Goal: Task Accomplishment & Management: Use online tool/utility

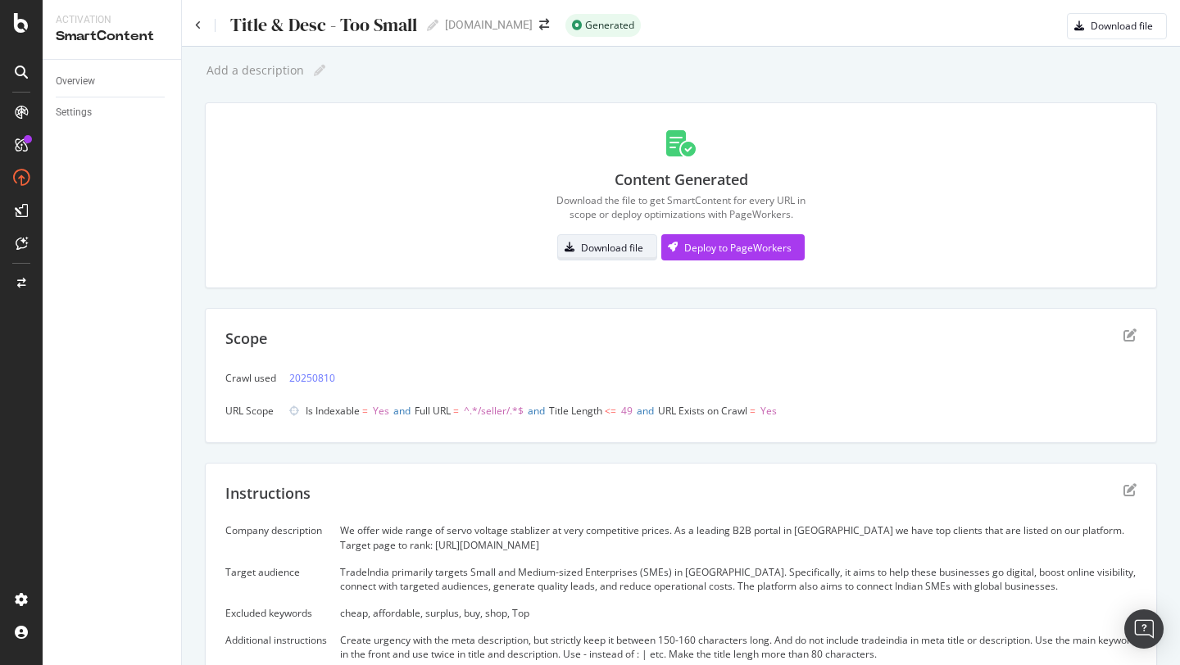
click at [616, 247] on div "Download file" at bounding box center [612, 248] width 62 height 14
click at [1129, 337] on icon "edit" at bounding box center [1129, 334] width 13 height 13
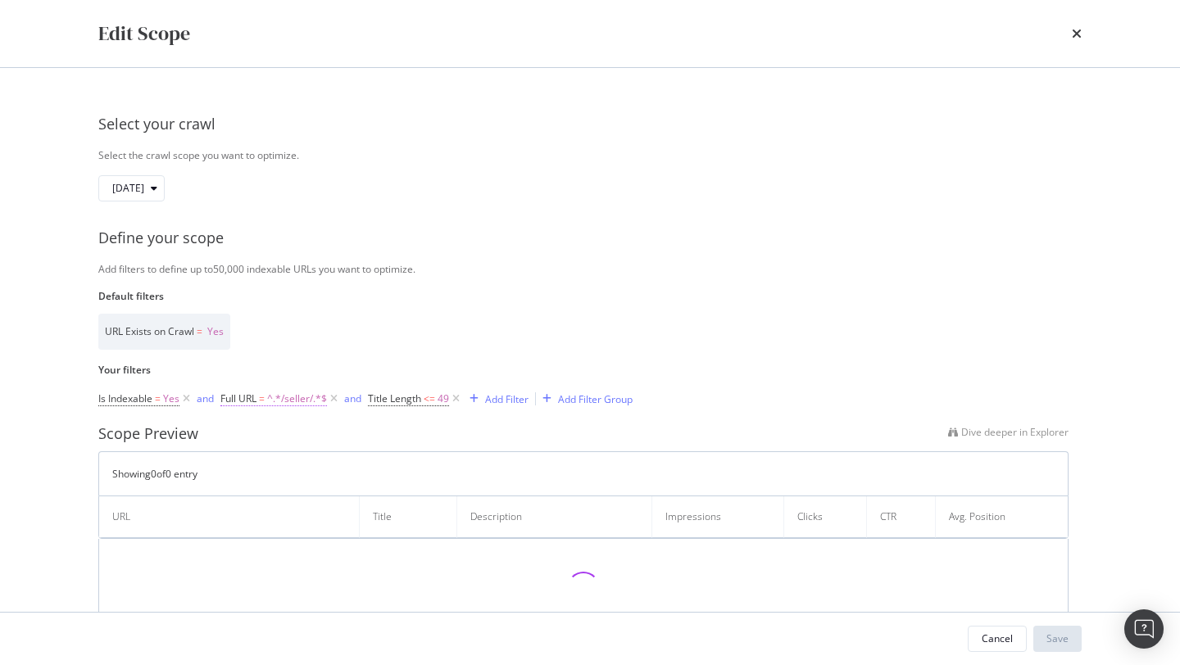
click at [301, 401] on span "^.*/seller/.*$" at bounding box center [297, 398] width 60 height 23
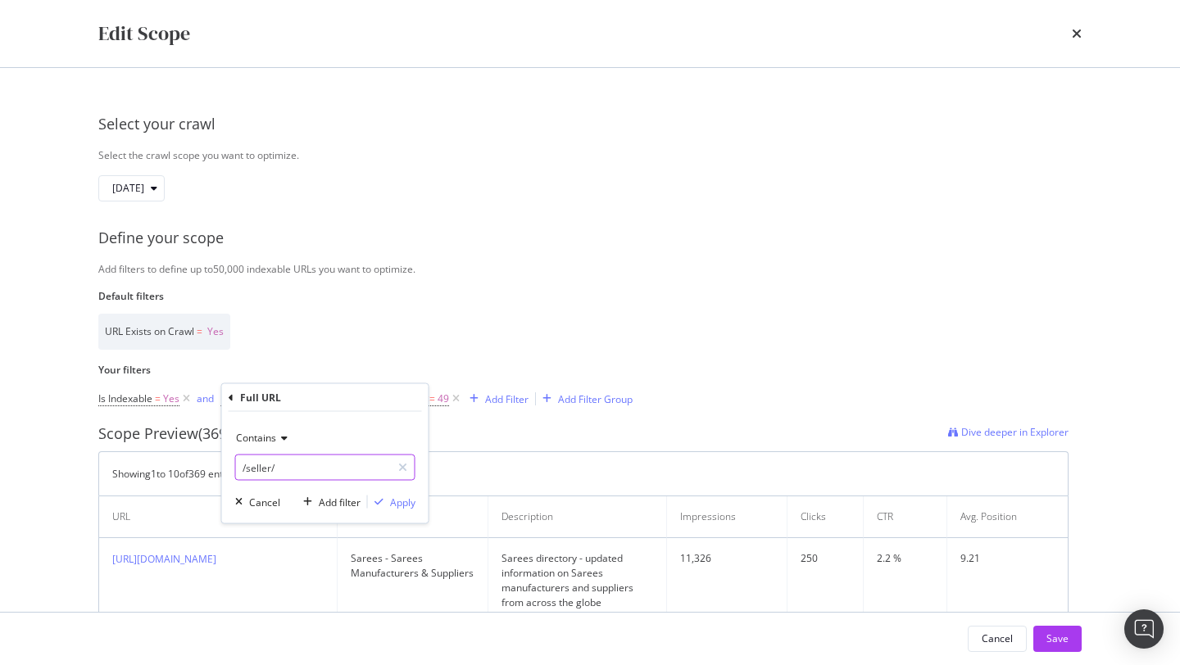
click at [270, 466] on input "/seller/" at bounding box center [313, 468] width 155 height 26
type input "/products/"
click at [408, 503] on div "Apply" at bounding box center [402, 502] width 25 height 14
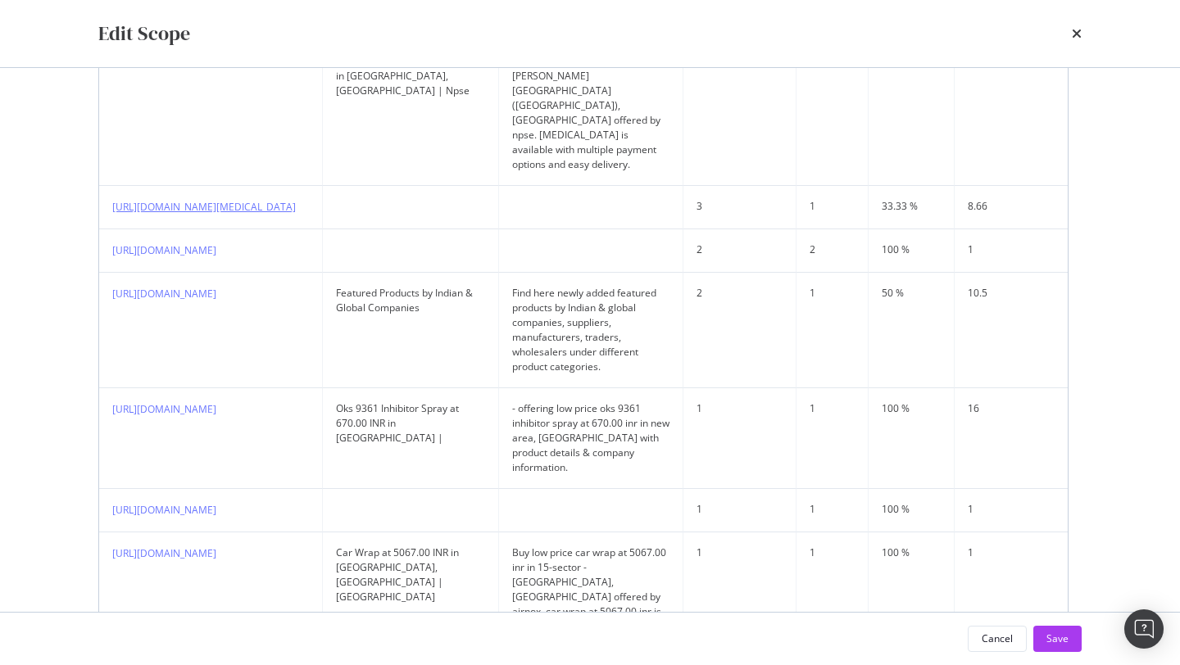
scroll to position [759, 0]
click at [1121, 324] on div "Edit Scope Select your crawl Select the crawl scope you want to optimize. 2025 …" at bounding box center [590, 332] width 1180 height 665
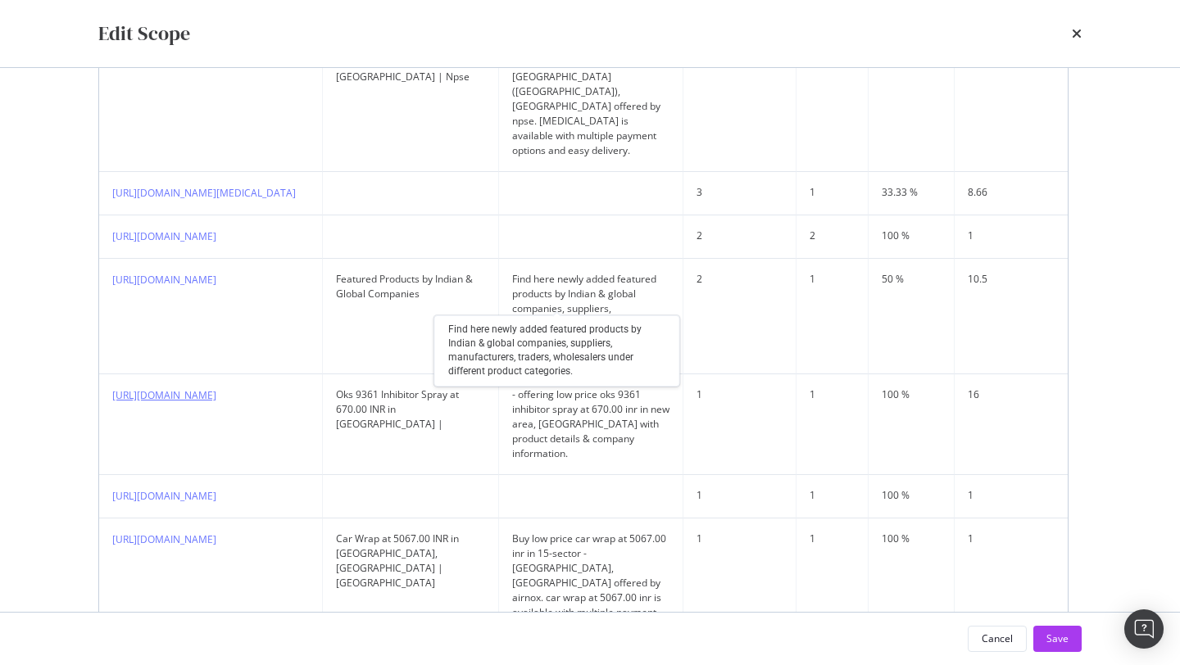
scroll to position [783, 0]
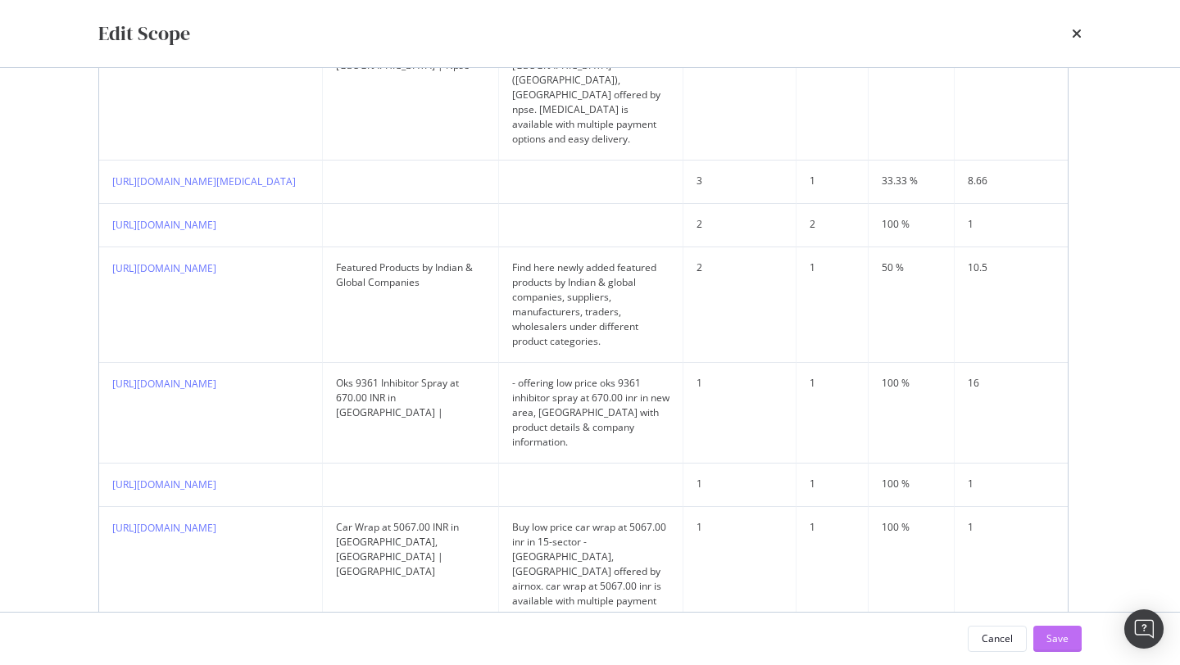
click at [1040, 632] on button "Save" at bounding box center [1057, 639] width 48 height 26
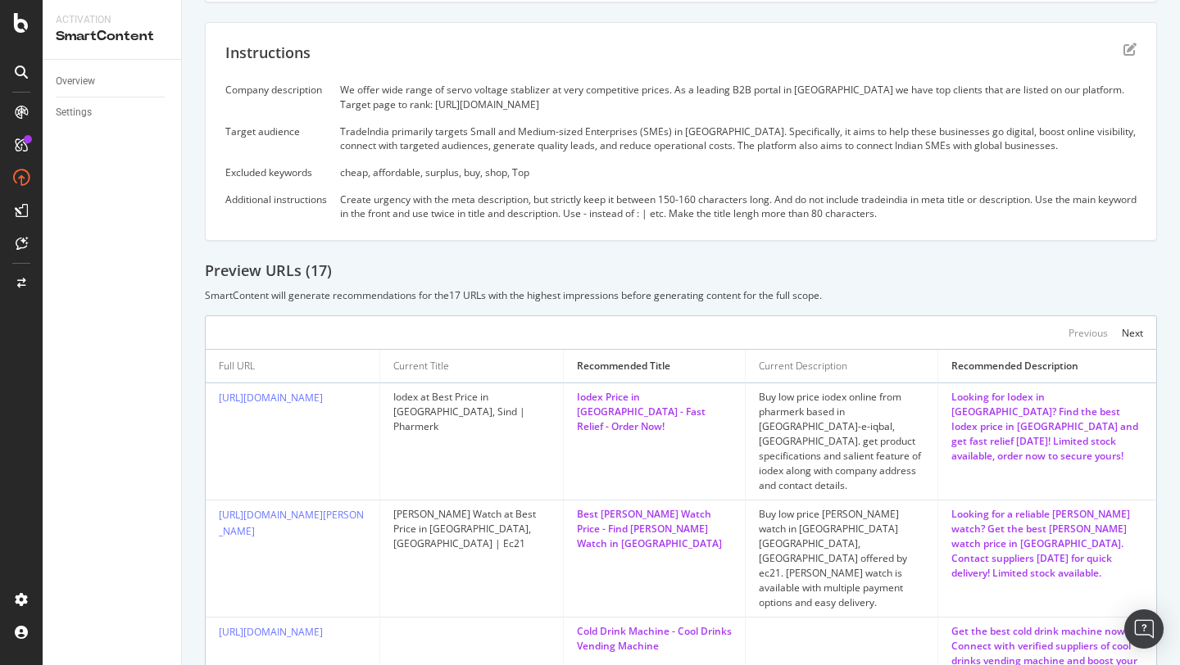
scroll to position [236, 0]
click at [627, 407] on div "Iodex Price in Pakistan - Fast Relief - Order Now!" at bounding box center [654, 411] width 155 height 44
click at [635, 459] on td "Iodex Price in Pakistan - Fast Relief - Order Now!" at bounding box center [655, 441] width 182 height 117
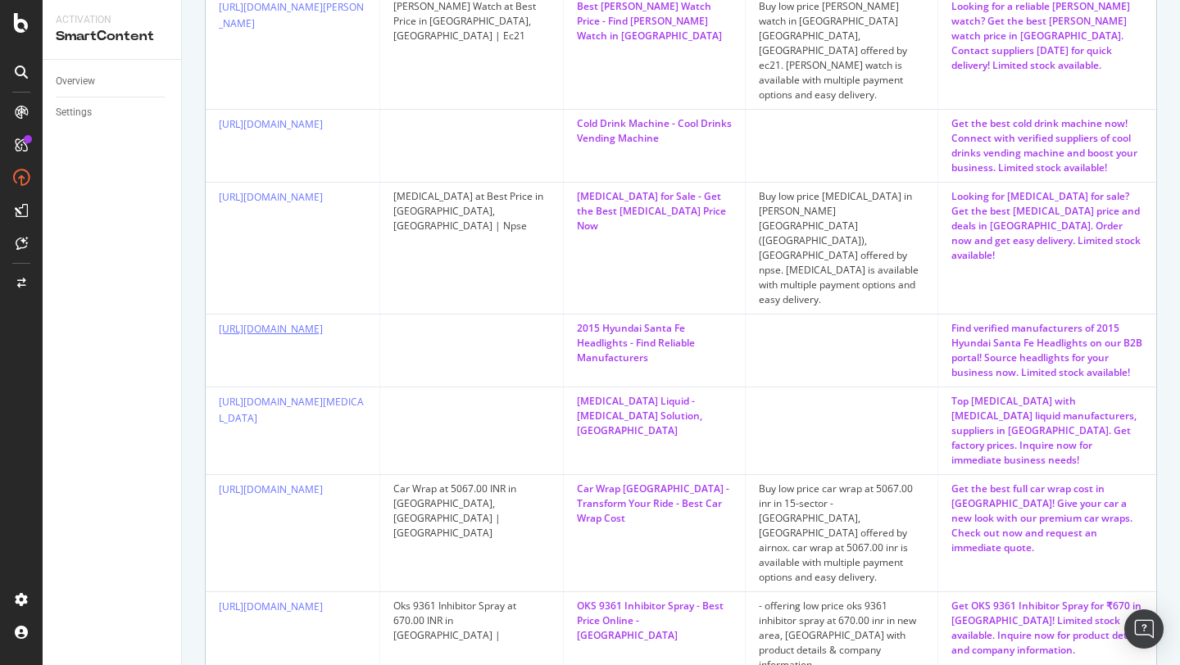
scroll to position [754, 0]
